Goal: Complete application form

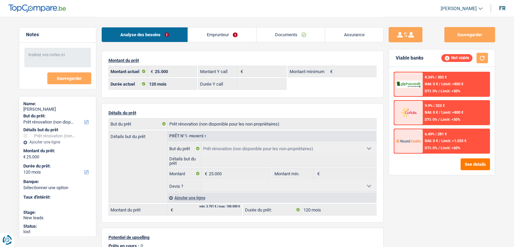
select select "renovation"
select select "120"
select select "renovation"
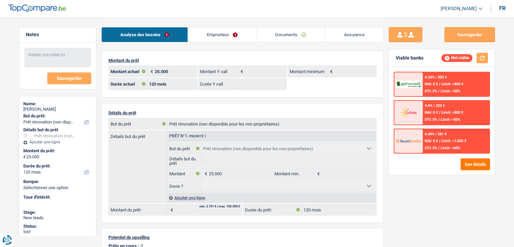
select select "renovation"
select select "120"
click at [419, 197] on div "Sauvegarder Viable banks Not viable 8.24% | 303 € NAI: 0 € / Limit: >850 € DTI:…" at bounding box center [442, 131] width 117 height 209
